Goal: Task Accomplishment & Management: Manage account settings

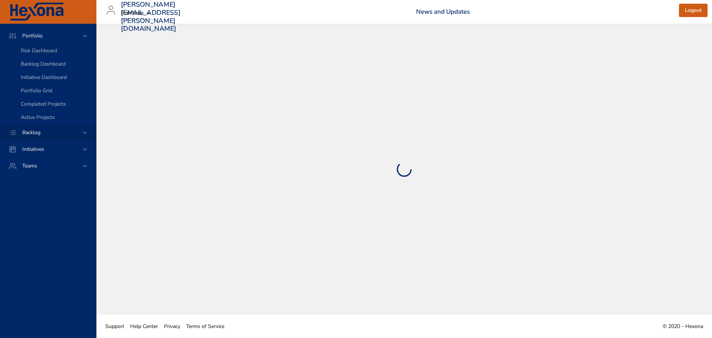
click at [87, 134] on icon at bounding box center [84, 132] width 7 height 7
click at [62, 71] on link "Backlog Details" at bounding box center [48, 67] width 96 height 13
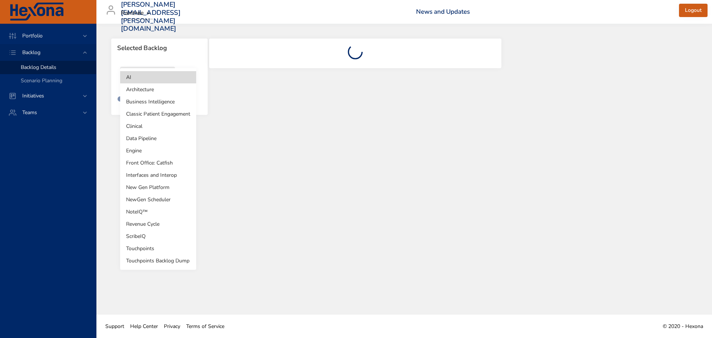
click at [167, 83] on body "Portfolio Backlog Backlog Details Scenario Planning Initiatives Teams [PERSON_N…" at bounding box center [356, 169] width 712 height 338
click at [157, 228] on li "Revenue Cycle" at bounding box center [158, 224] width 76 height 12
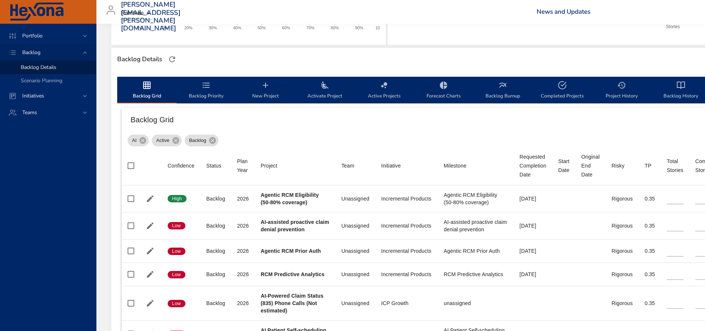
scroll to position [185, 0]
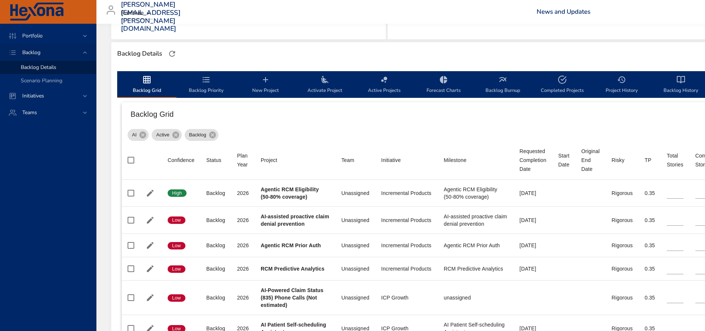
type input "*"
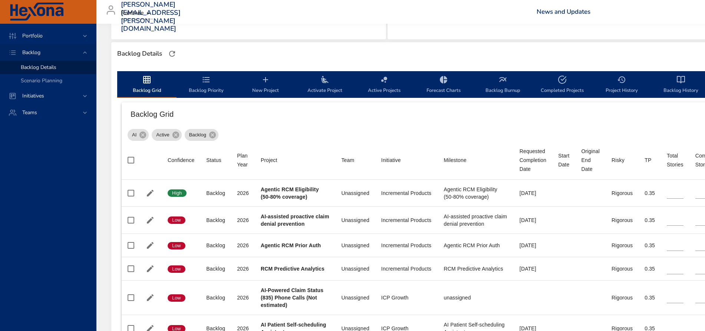
type input "*"
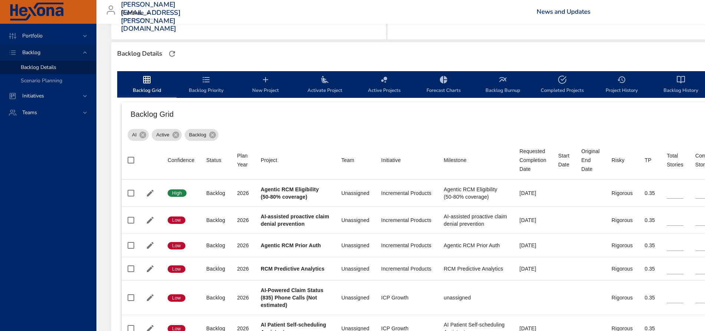
type input "*"
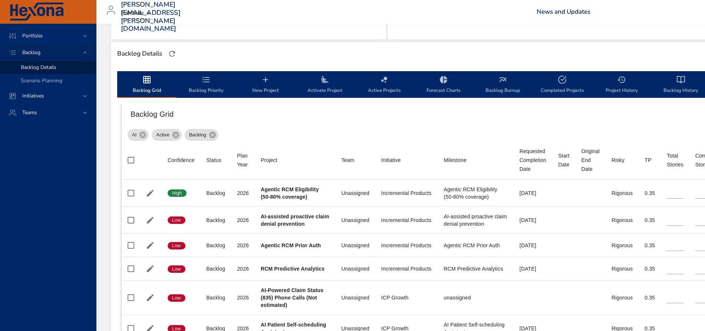
type input "*"
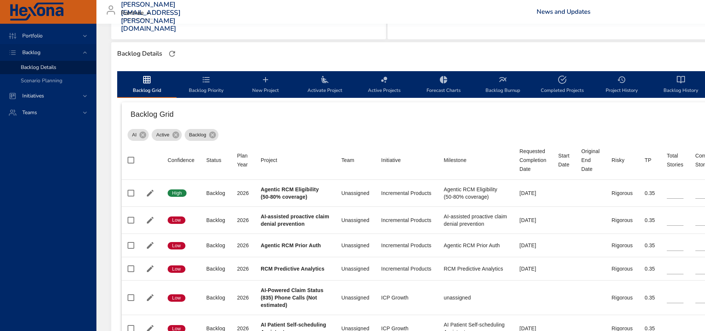
type input "*"
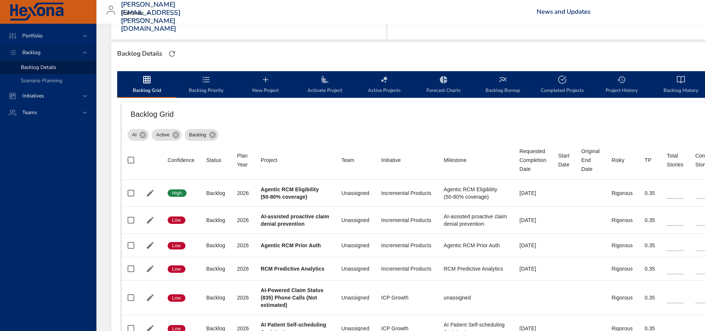
type input "*"
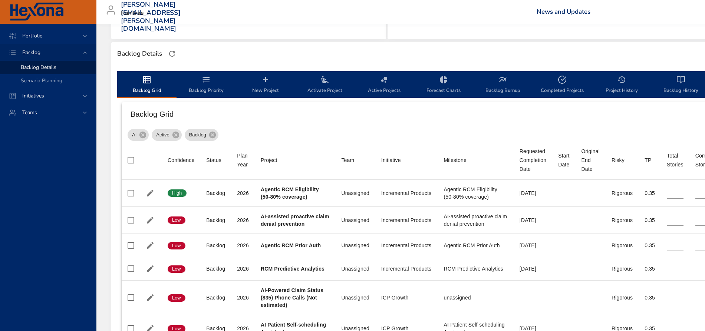
type input "*"
type input "**"
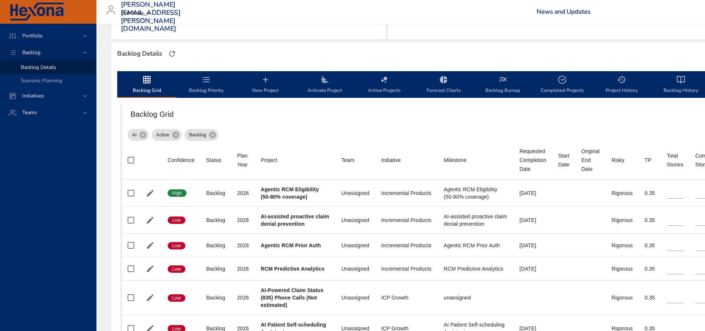
type input "*"
type input "**"
type input "*"
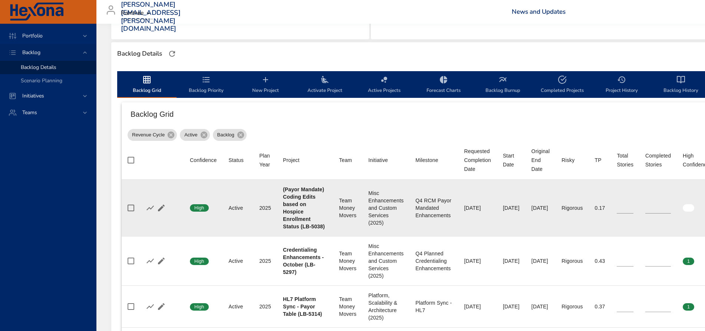
scroll to position [232, 0]
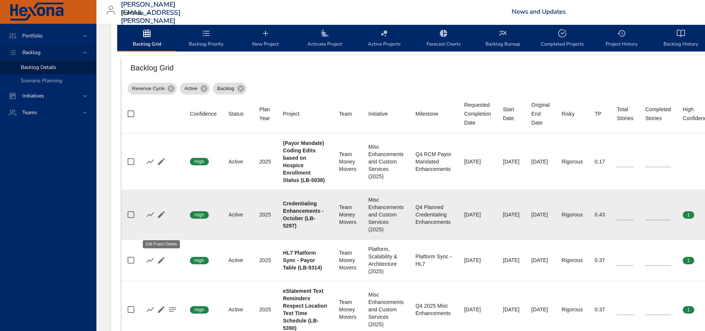
click at [162, 218] on icon "button" at bounding box center [161, 214] width 7 height 7
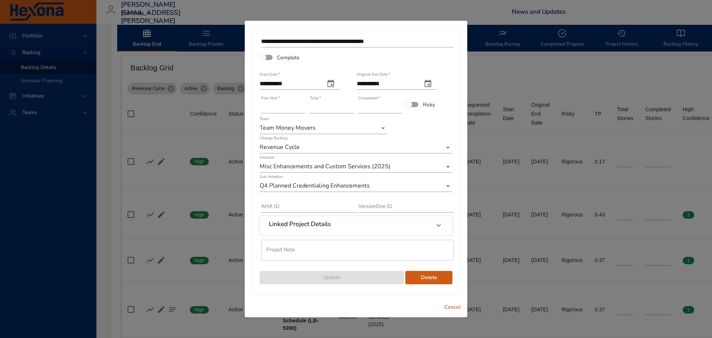
type input "*"
click at [399, 104] on input "*" at bounding box center [380, 108] width 44 height 12
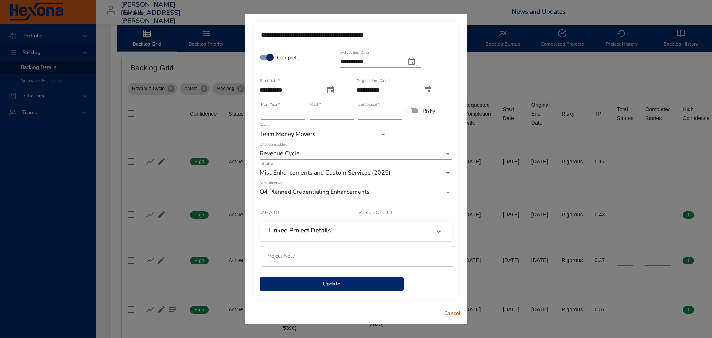
click at [317, 285] on span "Update" at bounding box center [332, 284] width 132 height 9
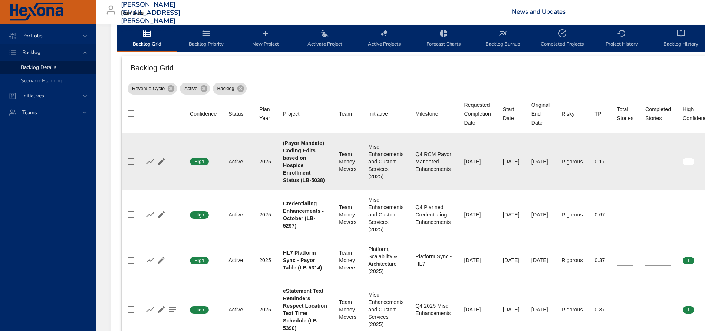
scroll to position [278, 0]
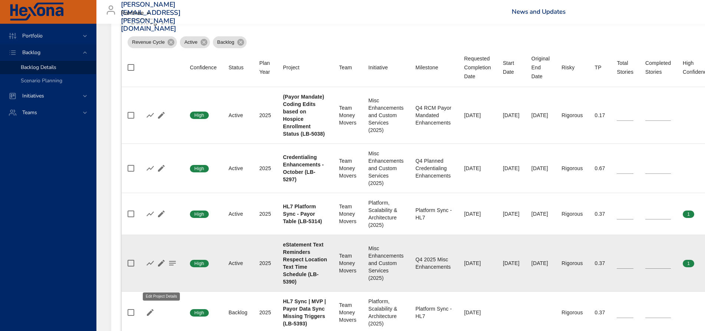
click at [158, 268] on icon "button" at bounding box center [161, 263] width 9 height 9
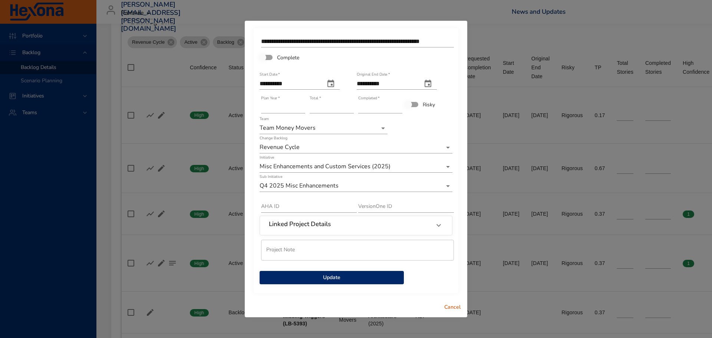
type input "*"
click at [401, 105] on input "*" at bounding box center [380, 108] width 44 height 12
click at [333, 277] on span "Update" at bounding box center [332, 277] width 132 height 9
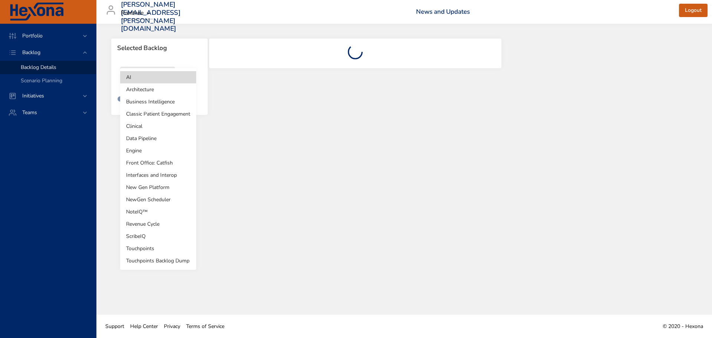
click at [165, 80] on body "Portfolio Backlog Backlog Details Scenario Planning Initiatives Teams [PERSON_N…" at bounding box center [356, 169] width 712 height 338
click at [148, 221] on li "Revenue Cycle" at bounding box center [158, 224] width 76 height 12
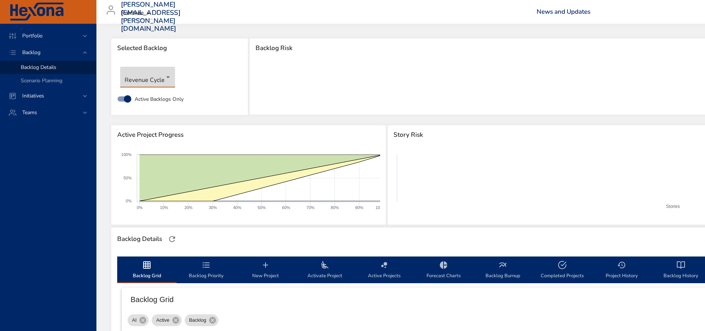
type input "*"
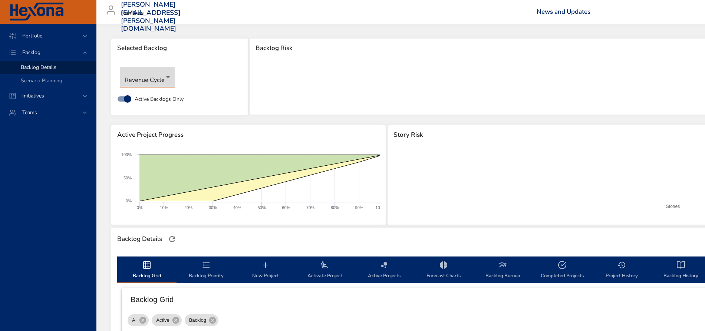
type input "*"
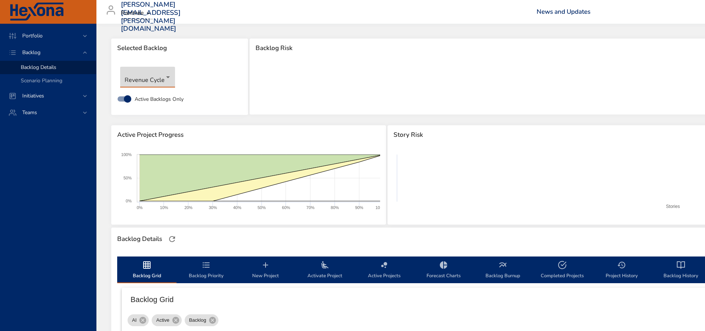
type input "*"
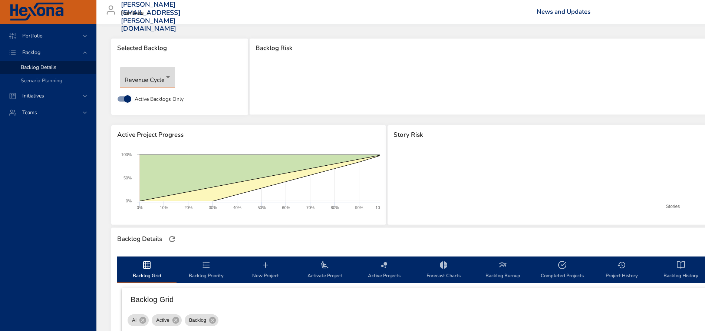
type input "*"
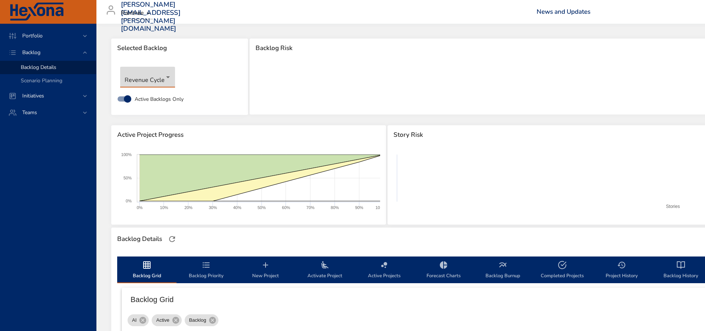
type input "*"
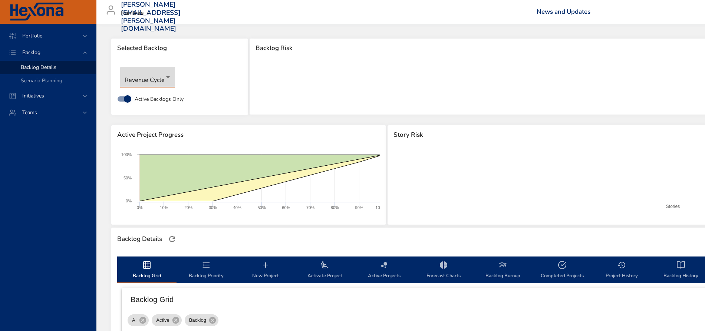
type input "*"
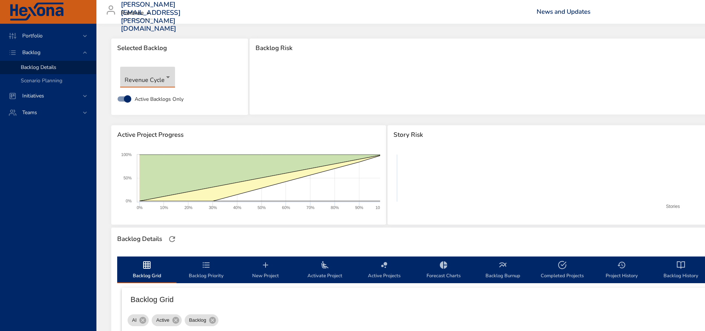
type input "*"
type input "**"
type input "*"
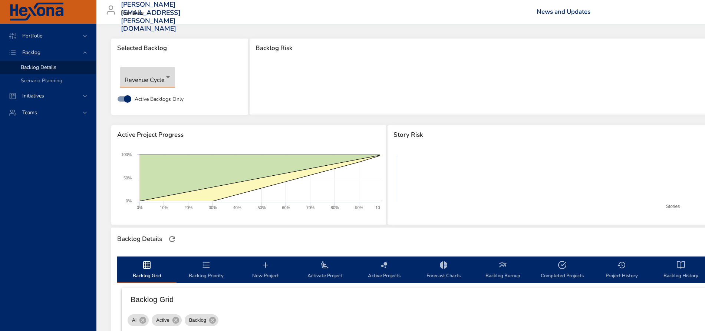
type input "**"
type input "*"
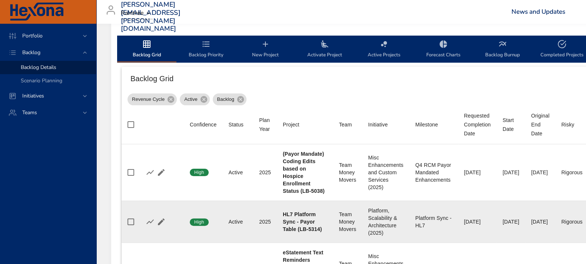
scroll to position [185, 0]
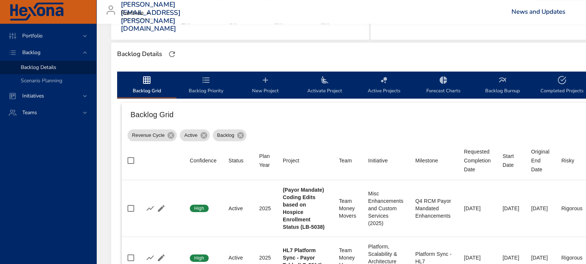
click at [197, 83] on span "Backlog Priority" at bounding box center [206, 86] width 50 height 20
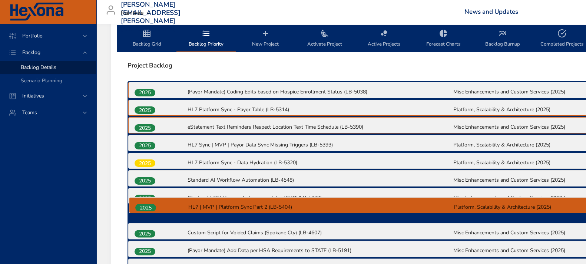
scroll to position [235, 0]
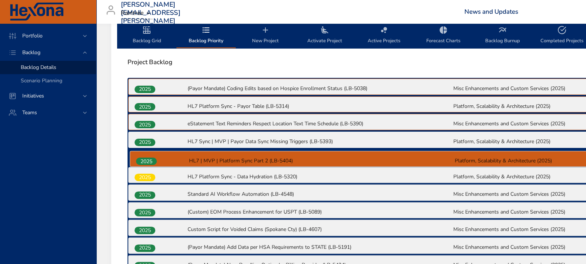
drag, startPoint x: 145, startPoint y: 219, endPoint x: 148, endPoint y: 162, distance: 56.8
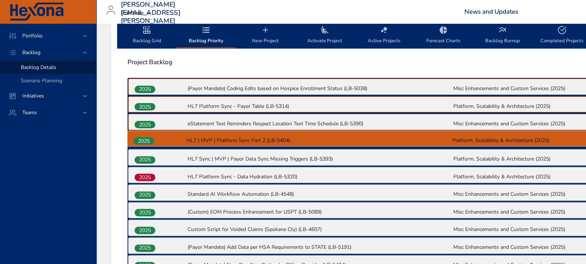
drag, startPoint x: 146, startPoint y: 162, endPoint x: 145, endPoint y: 141, distance: 20.8
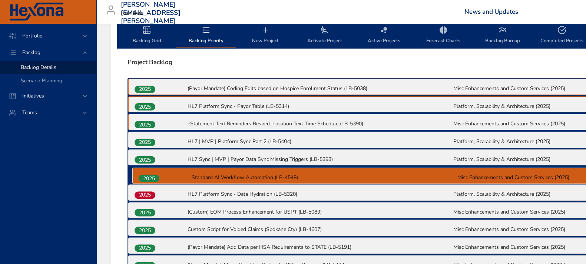
drag, startPoint x: 149, startPoint y: 194, endPoint x: 154, endPoint y: 176, distance: 18.7
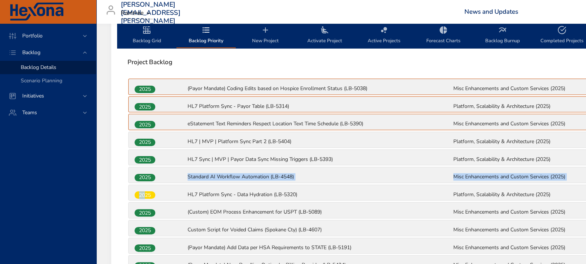
drag, startPoint x: 144, startPoint y: 198, endPoint x: 145, endPoint y: 181, distance: 17.4
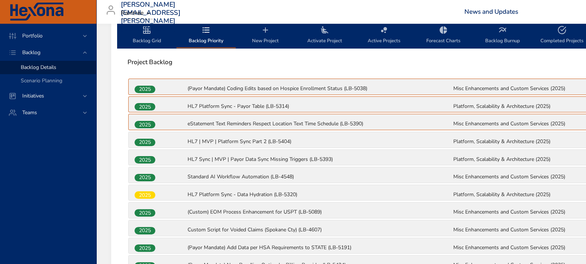
click at [384, 208] on p "(Custom) EOM Process Enhancement for USPT (LB-5089)" at bounding box center [320, 211] width 264 height 7
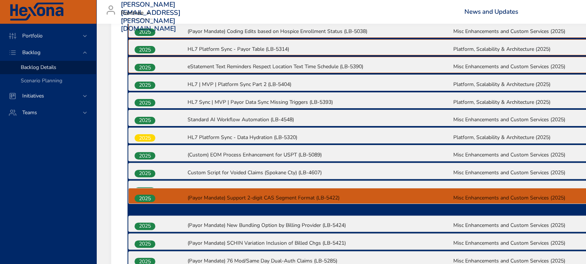
scroll to position [293, 0]
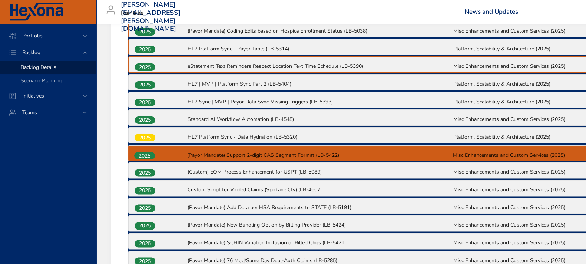
drag, startPoint x: 145, startPoint y: 237, endPoint x: 146, endPoint y: 155, distance: 81.6
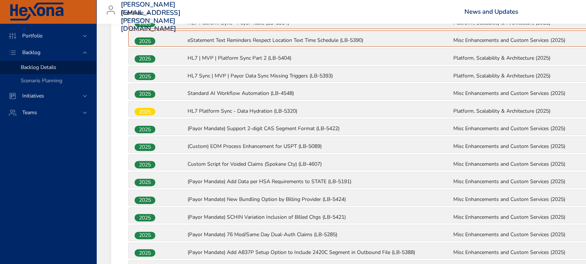
scroll to position [339, 0]
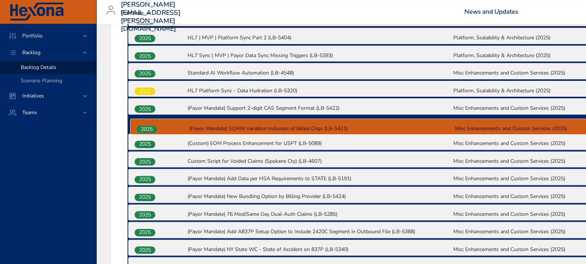
drag, startPoint x: 149, startPoint y: 199, endPoint x: 152, endPoint y: 131, distance: 68.3
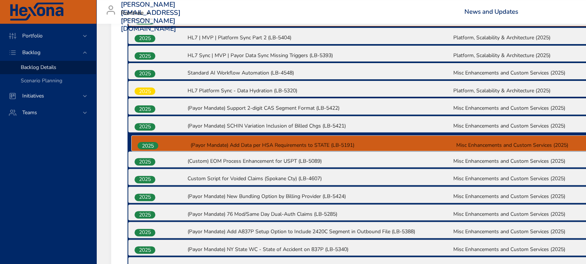
drag, startPoint x: 146, startPoint y: 182, endPoint x: 149, endPoint y: 146, distance: 35.4
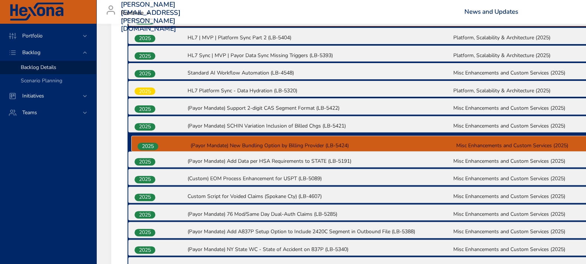
drag, startPoint x: 146, startPoint y: 198, endPoint x: 148, endPoint y: 146, distance: 51.2
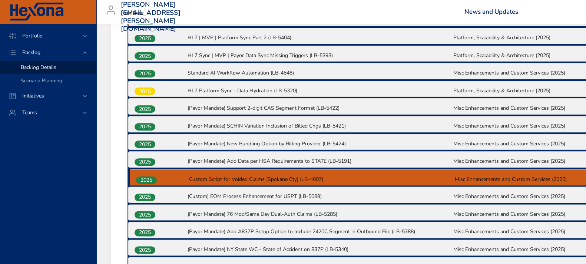
drag, startPoint x: 145, startPoint y: 197, endPoint x: 146, endPoint y: 179, distance: 17.9
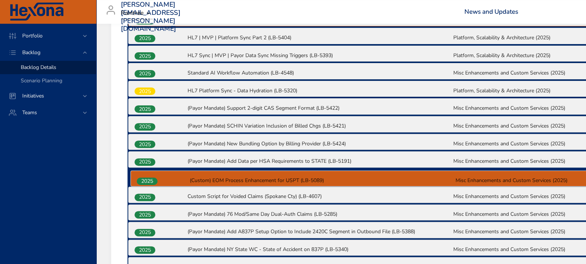
drag, startPoint x: 147, startPoint y: 199, endPoint x: 149, endPoint y: 183, distance: 16.1
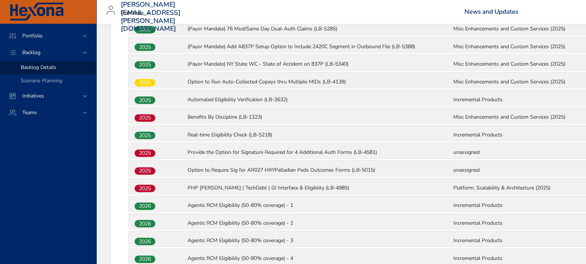
scroll to position [478, 0]
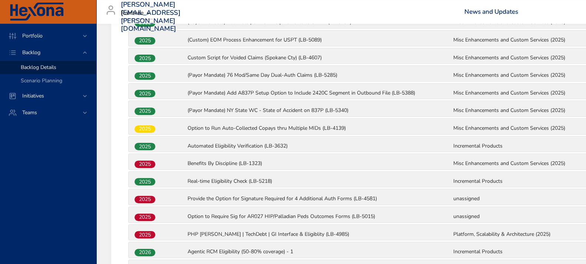
click at [146, 234] on span "2025" at bounding box center [145, 235] width 21 height 8
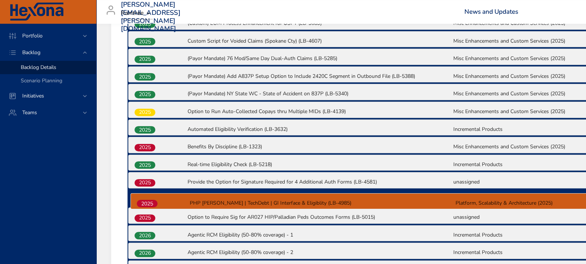
scroll to position [496, 0]
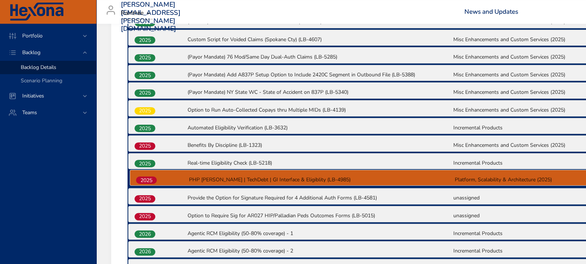
drag, startPoint x: 149, startPoint y: 233, endPoint x: 150, endPoint y: 178, distance: 54.2
click at [150, 178] on div "2025 (Payor Mandate) Coding Edits based on Hospice Enrollment Status (LB-5038) …" at bounding box center [453, 253] width 650 height 873
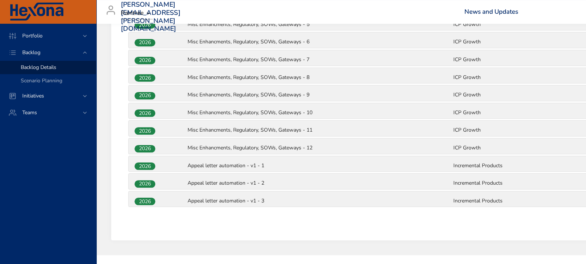
scroll to position [985, 0]
